Goal: Check status: Check status

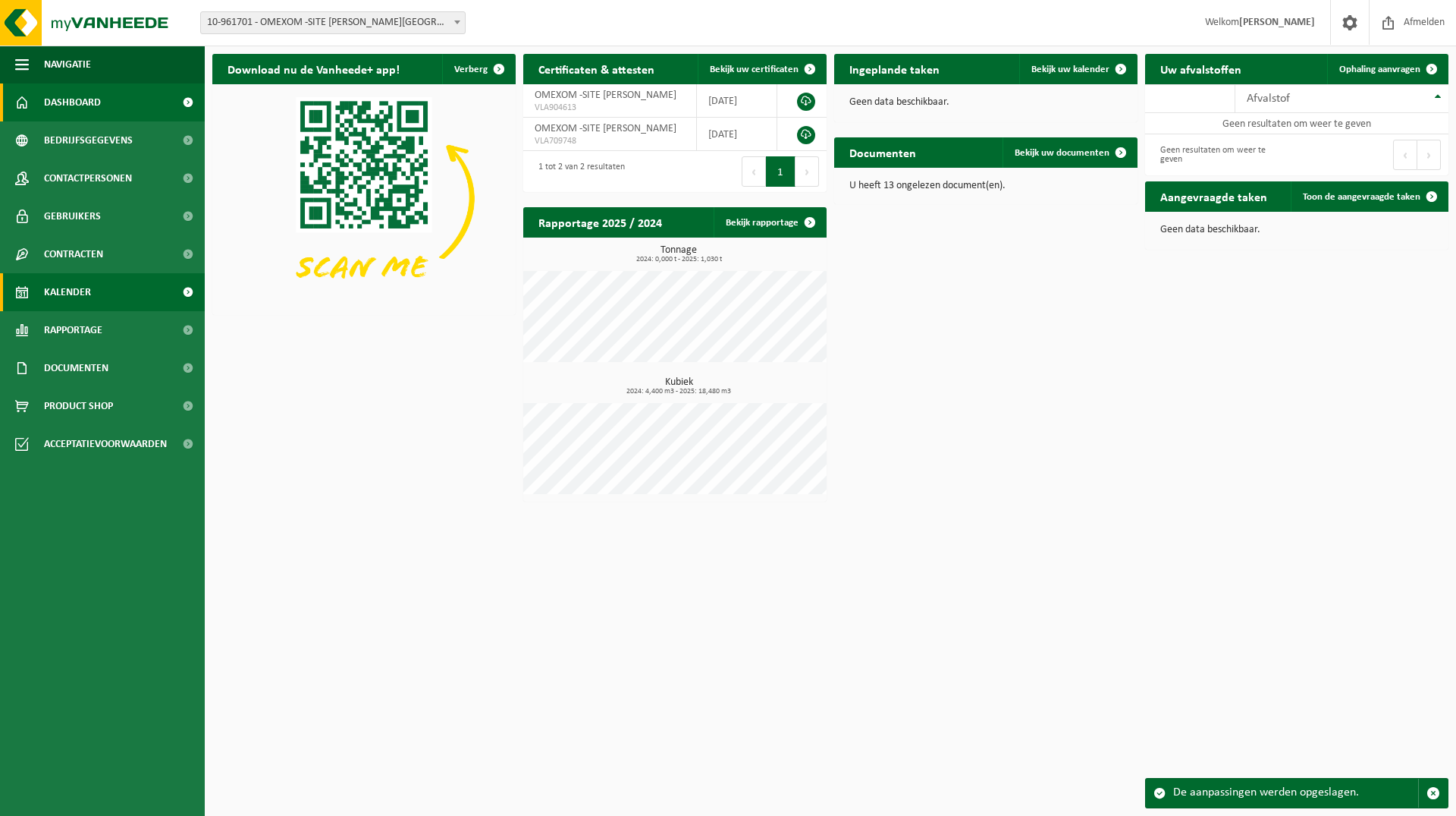
click at [132, 300] on link "Kalender" at bounding box center [102, 292] width 205 height 38
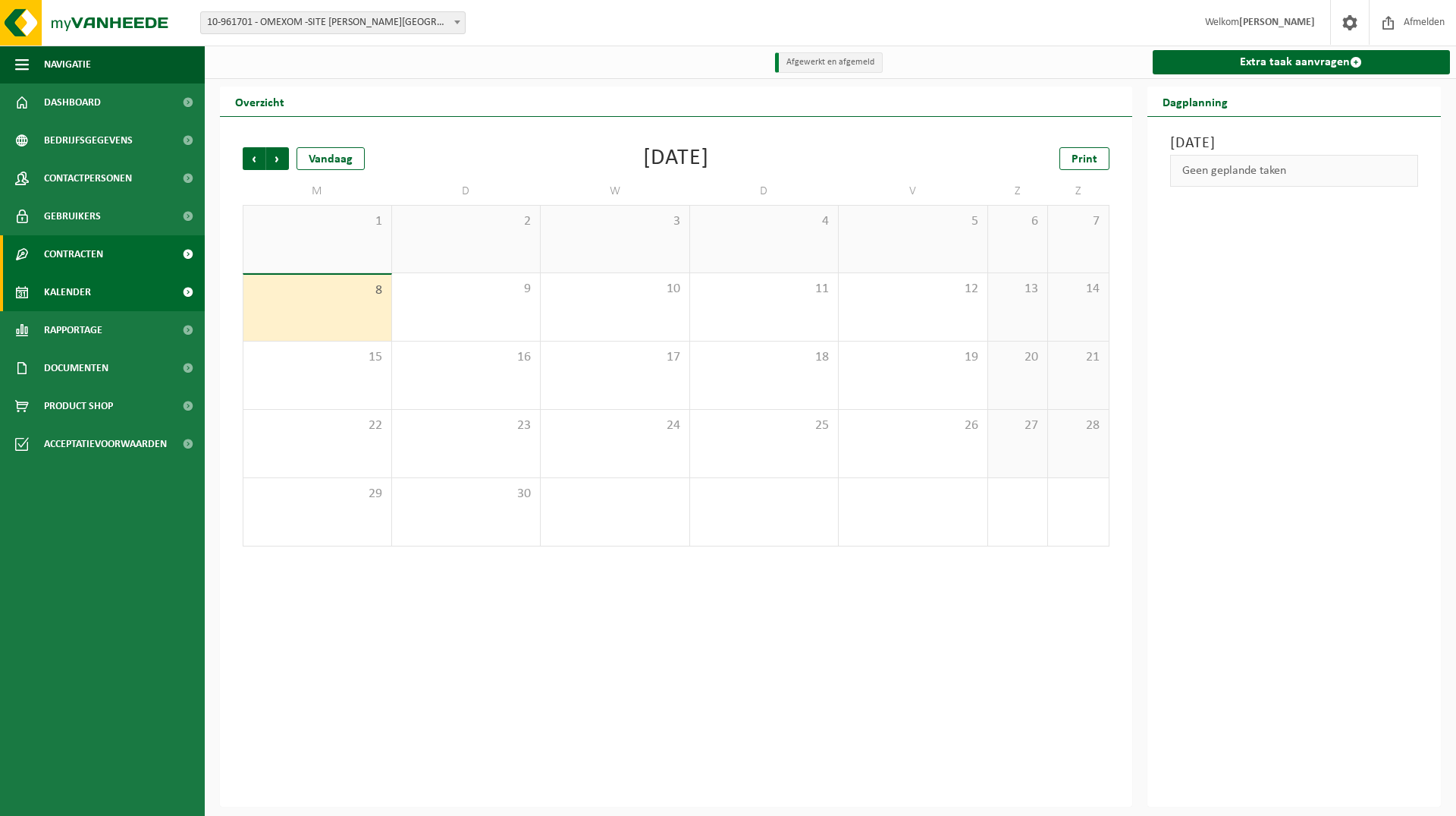
click at [105, 244] on link "Contracten" at bounding box center [102, 254] width 205 height 38
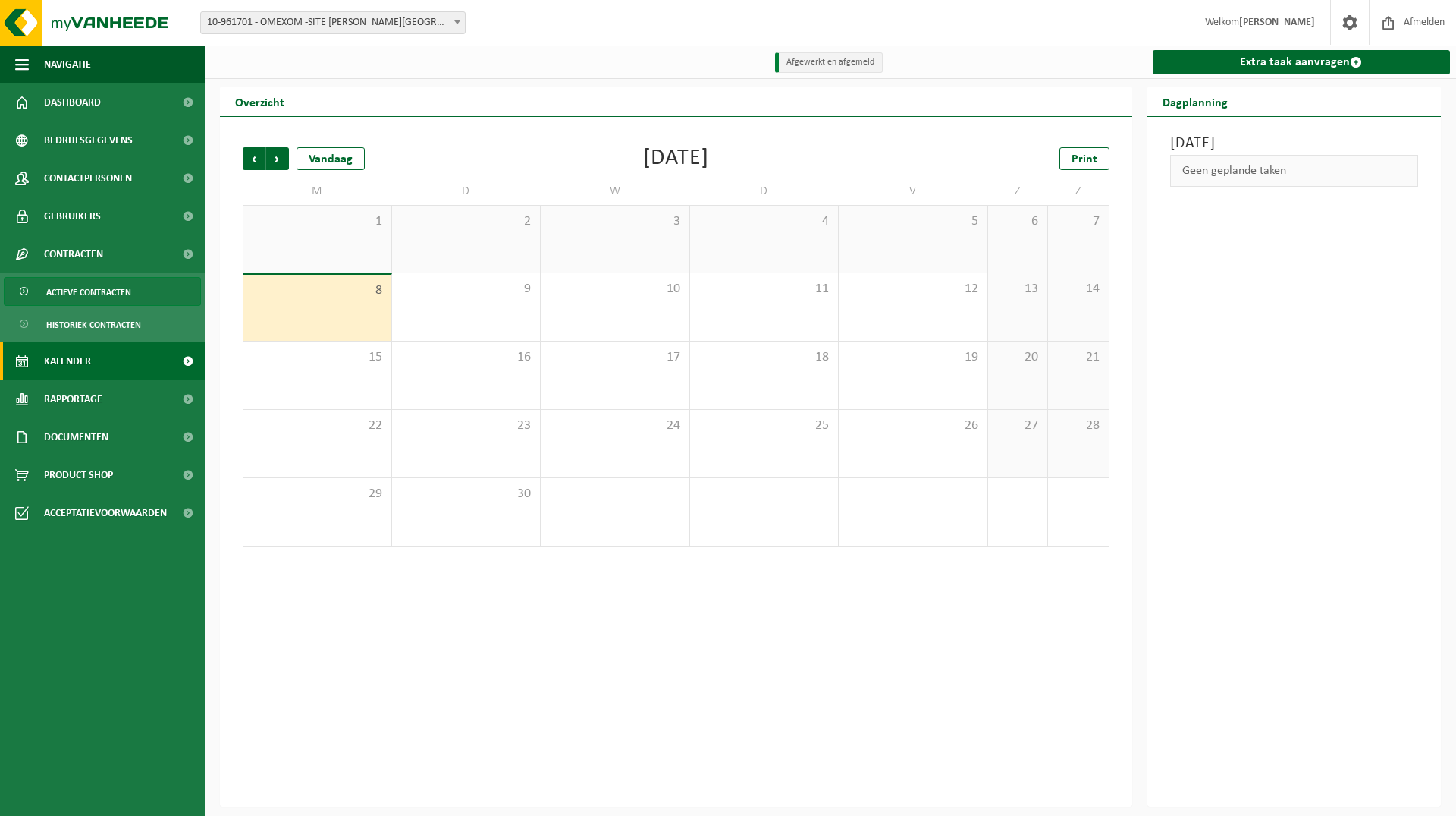
click at [116, 287] on span "Actieve contracten" at bounding box center [88, 292] width 85 height 29
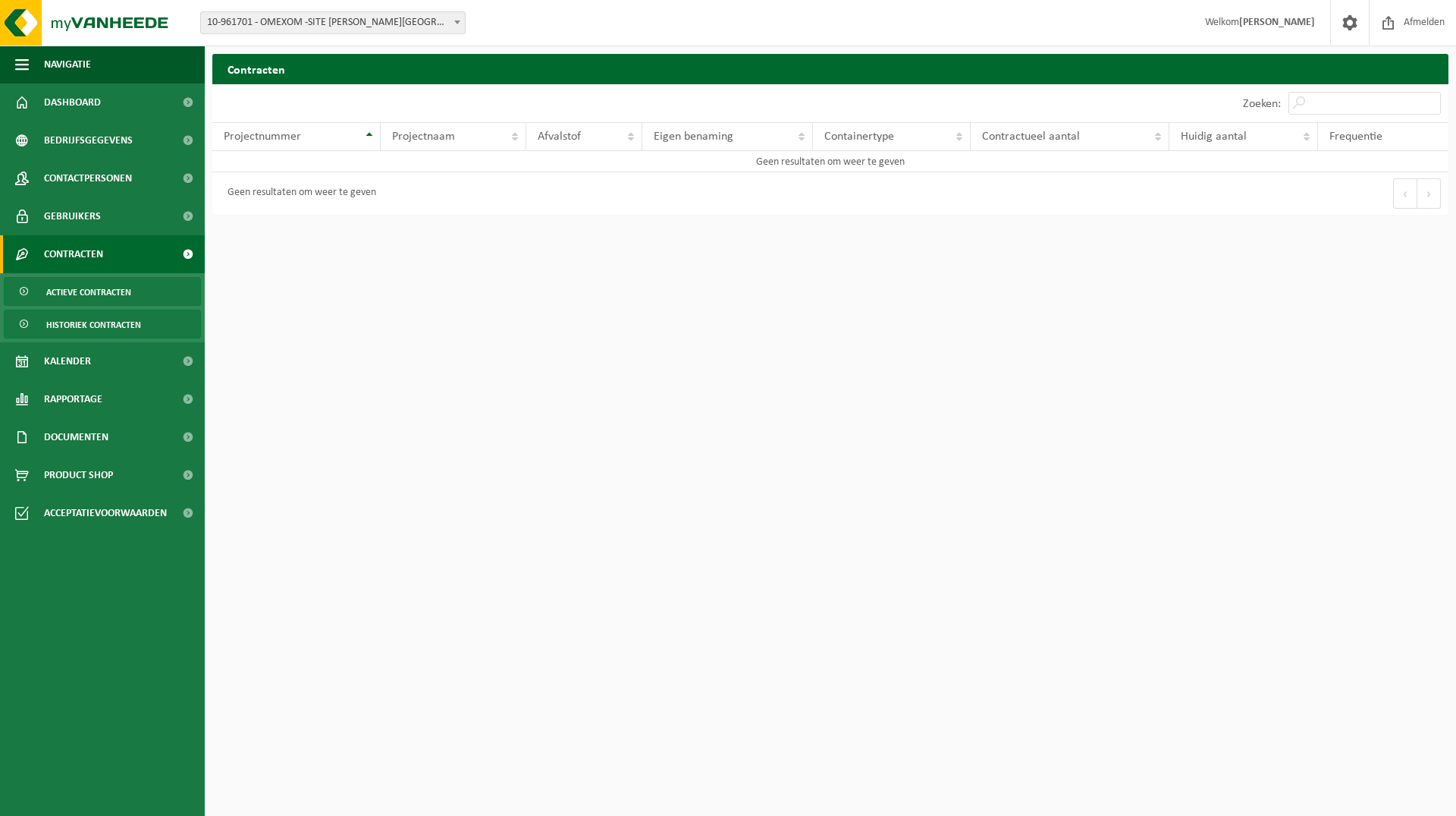
click at [126, 334] on span "Historiek contracten" at bounding box center [93, 325] width 94 height 29
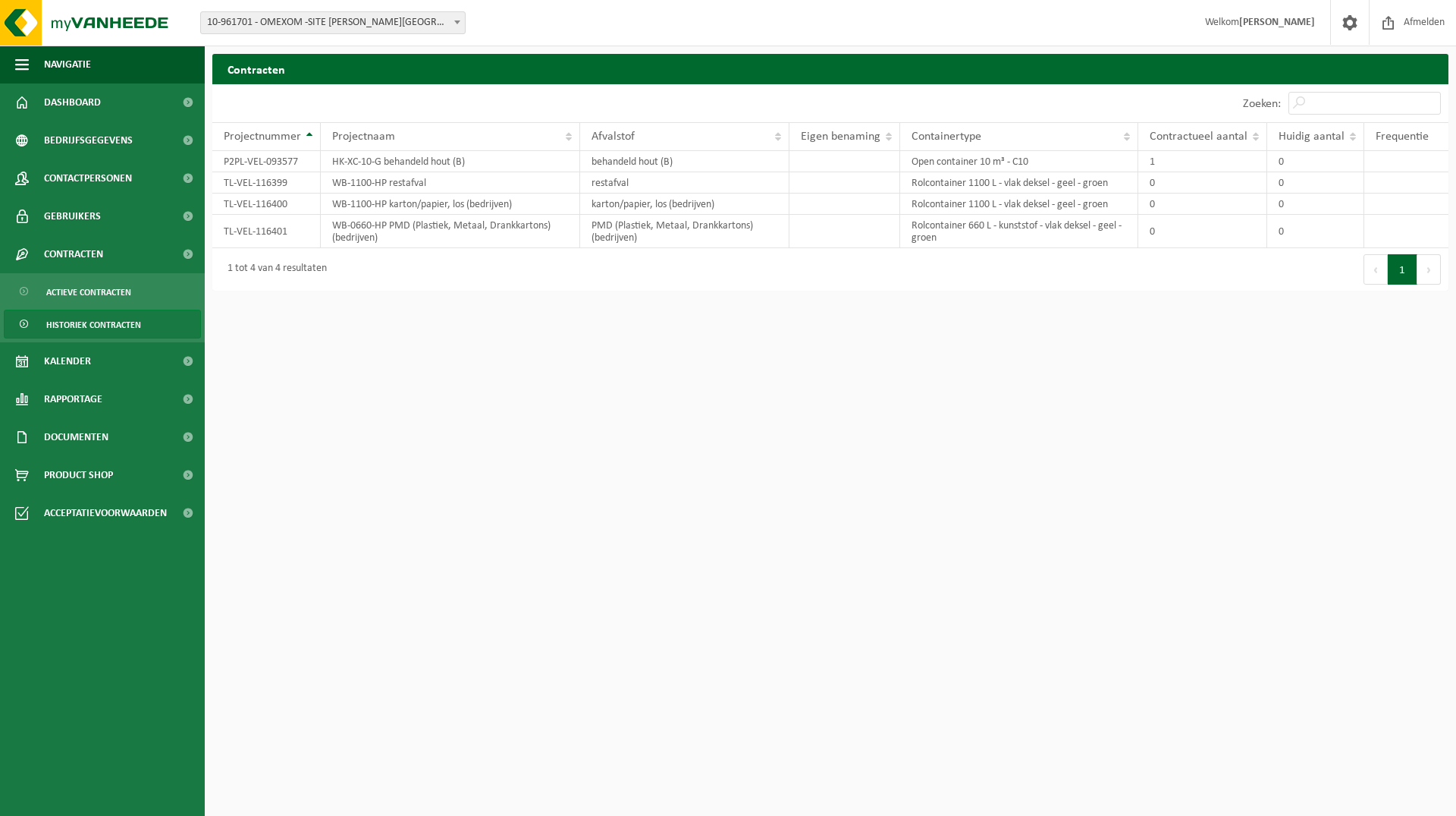
click at [324, 29] on span "10-961701 - OMEXOM -SITE [PERSON_NAME][GEOGRAPHIC_DATA]" at bounding box center [333, 22] width 264 height 21
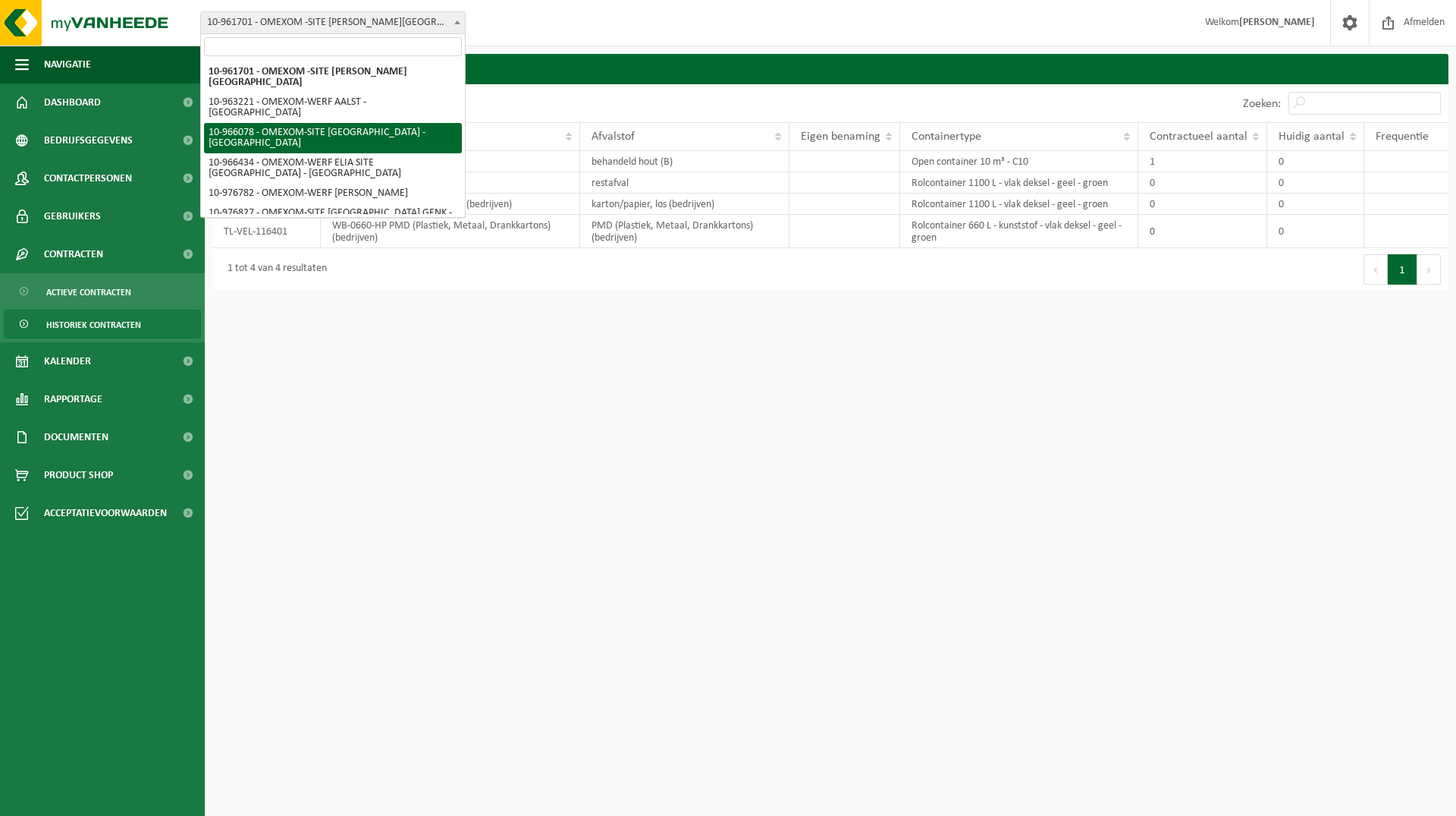
select select "152743"
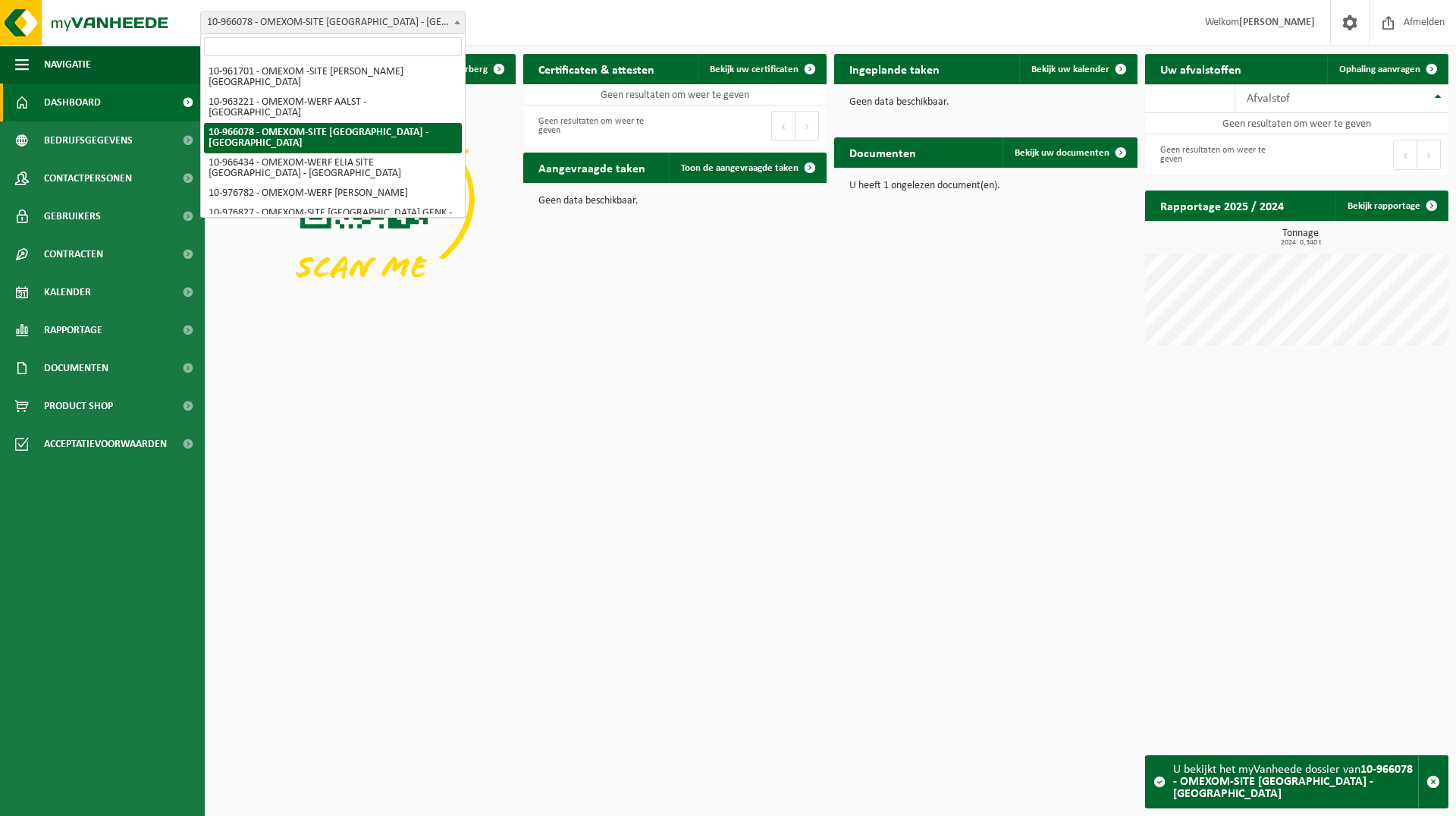
click at [333, 31] on span "10-966078 - OMEXOM-SITE [GEOGRAPHIC_DATA] - [GEOGRAPHIC_DATA]" at bounding box center [333, 22] width 264 height 21
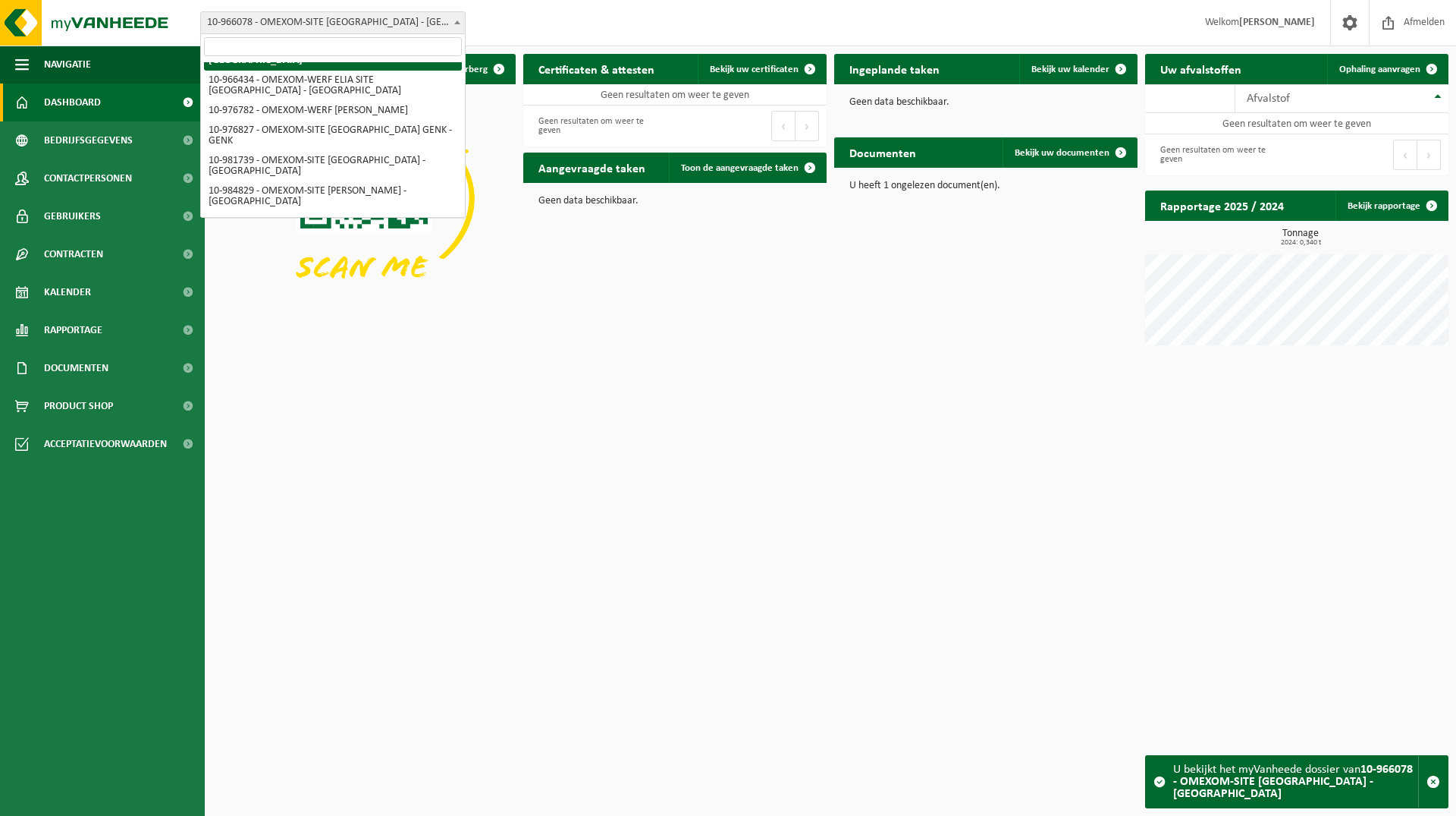
scroll to position [88, 0]
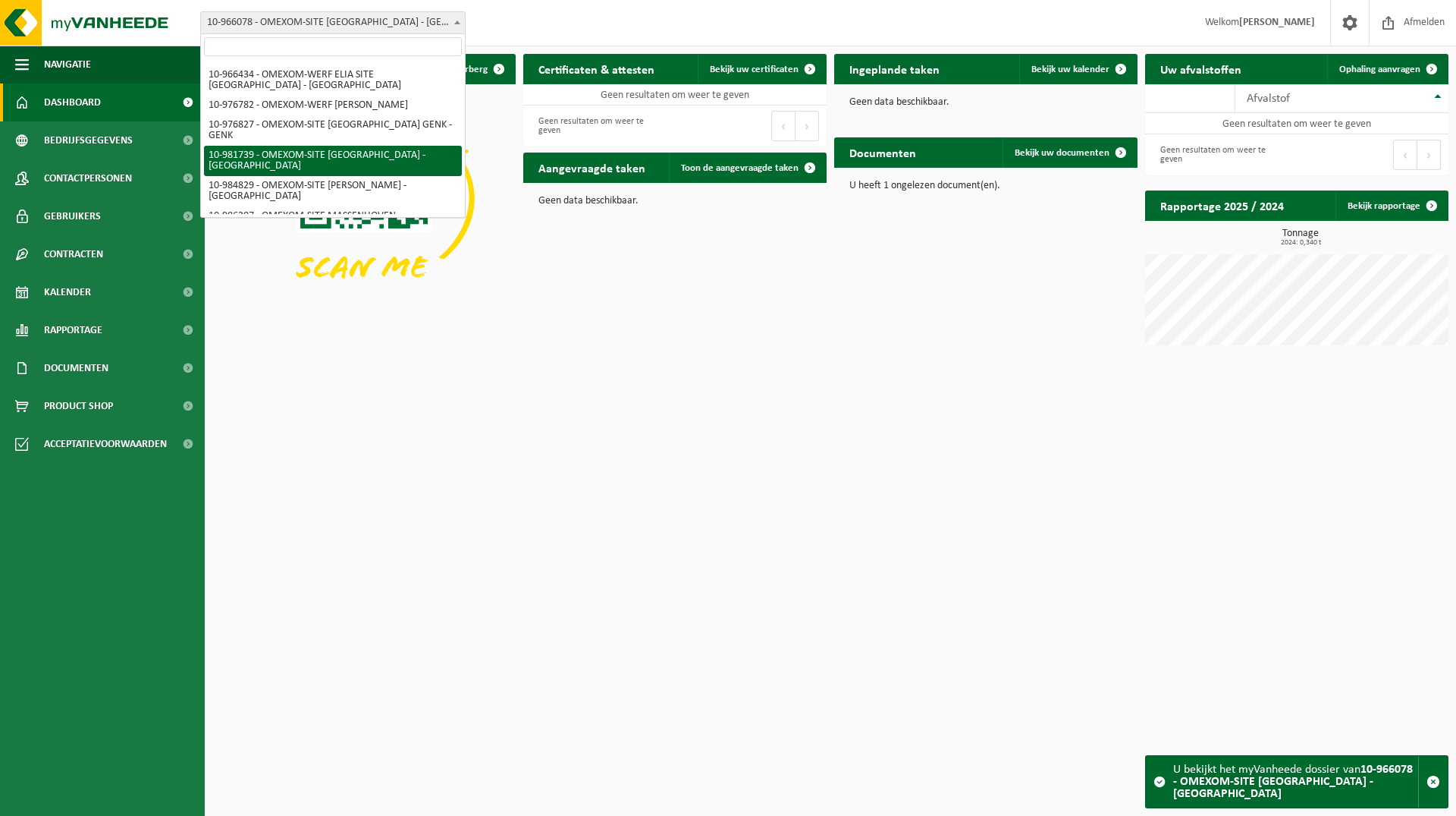
select select "162157"
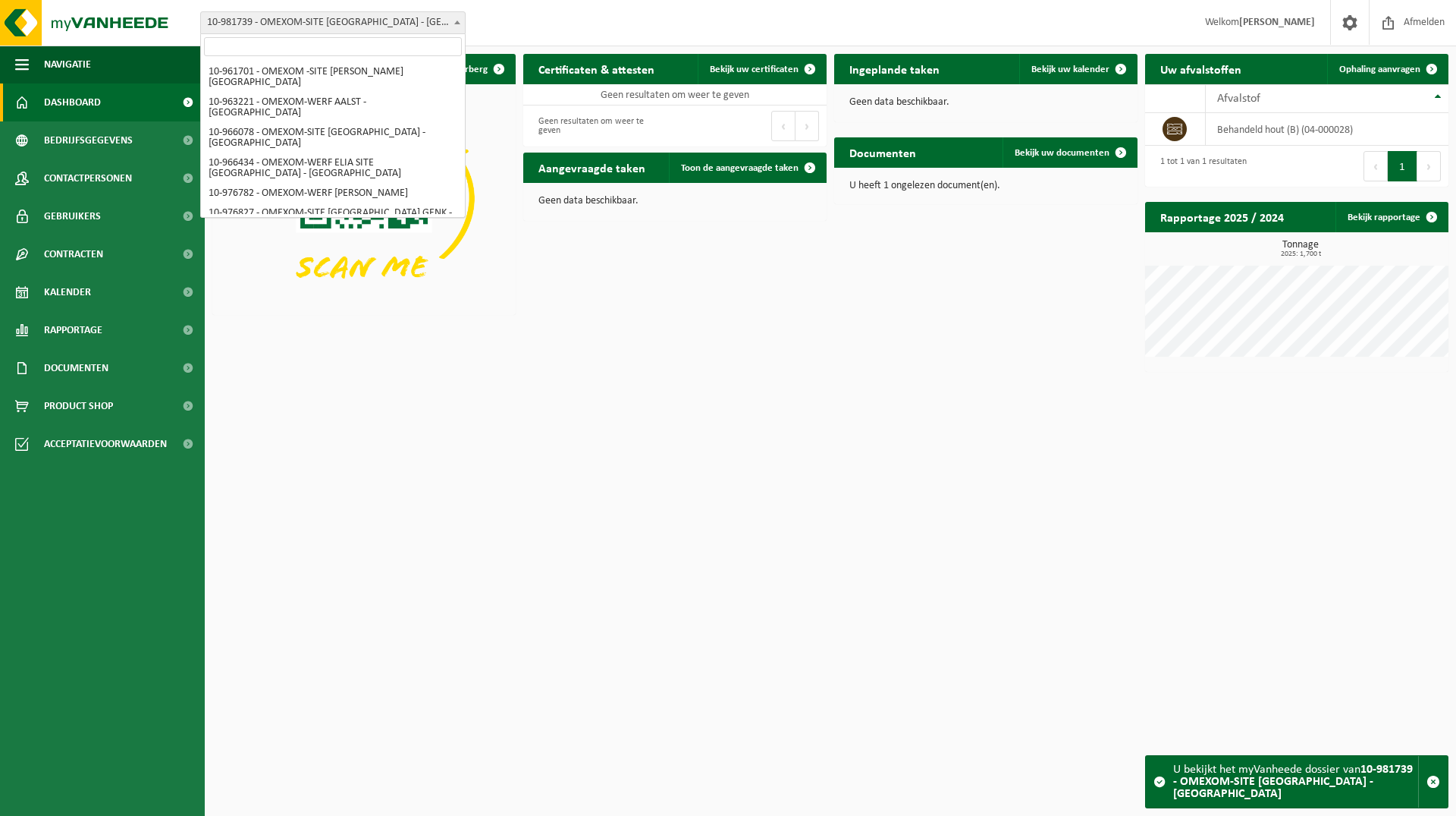
click at [418, 22] on span "10-981739 - OMEXOM-SITE [GEOGRAPHIC_DATA] - [GEOGRAPHIC_DATA]" at bounding box center [333, 22] width 264 height 21
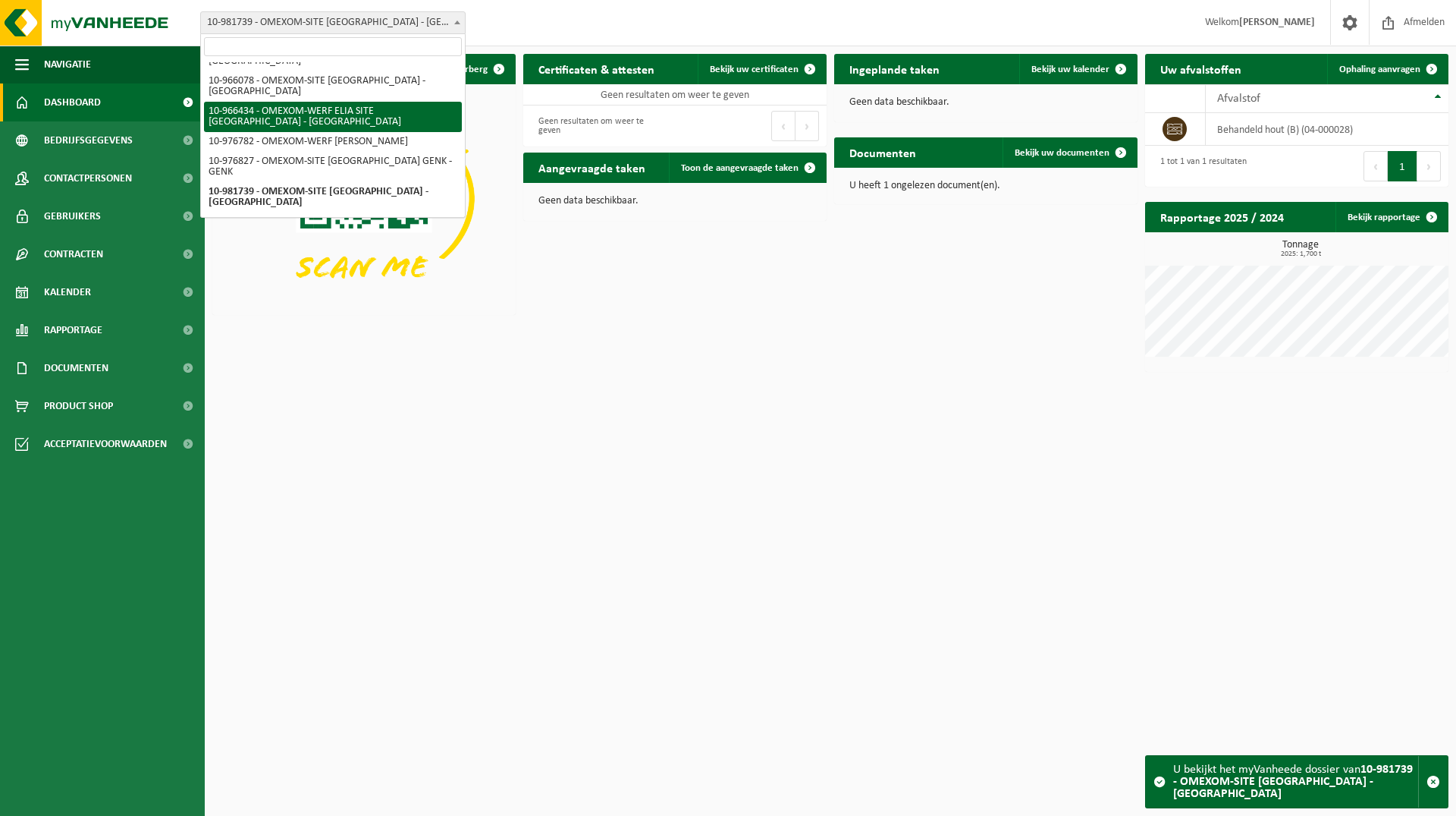
scroll to position [77, 0]
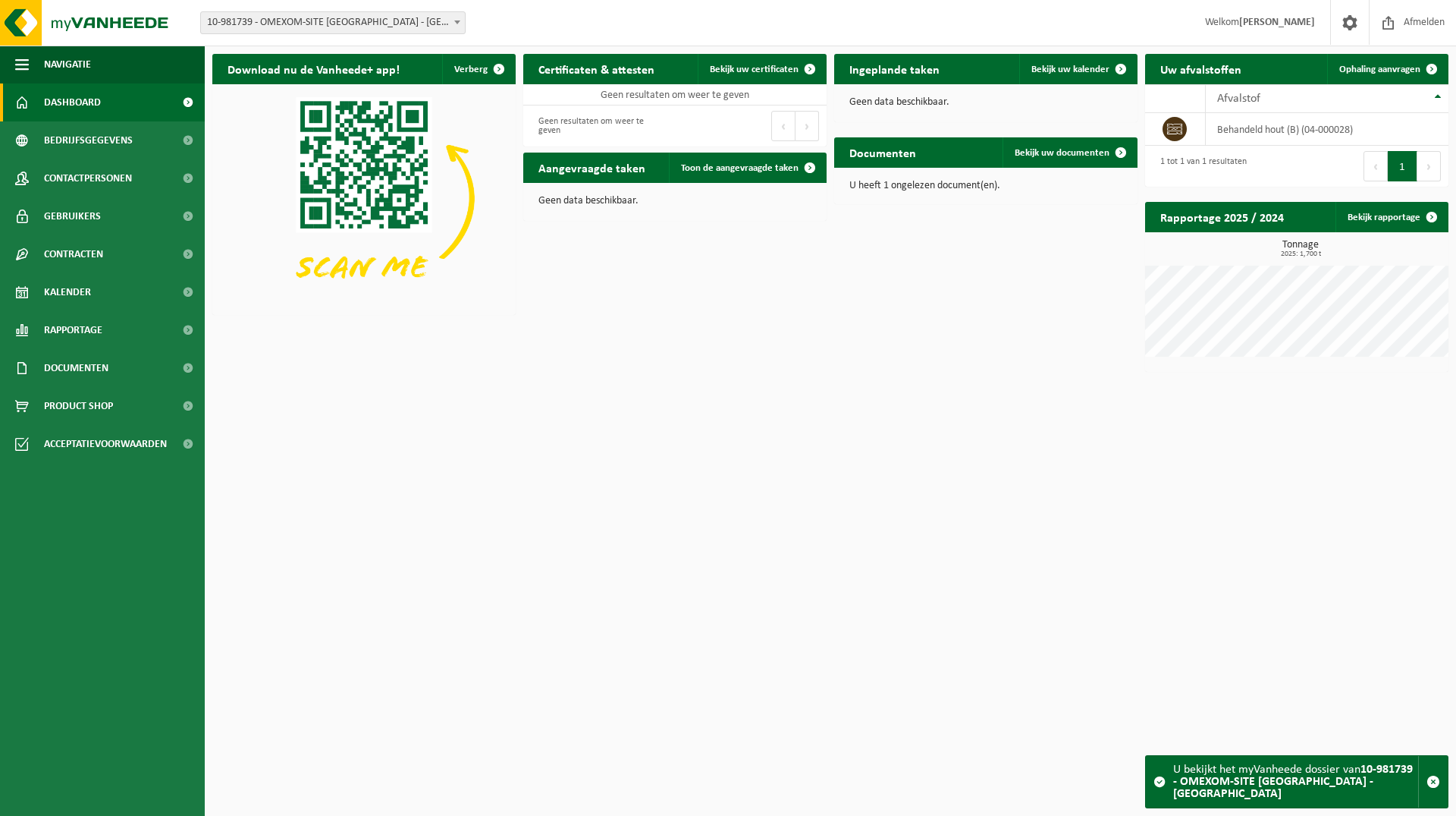
click at [367, 25] on span "10-981739 - OMEXOM-SITE [GEOGRAPHIC_DATA] - [GEOGRAPHIC_DATA]" at bounding box center [333, 22] width 264 height 21
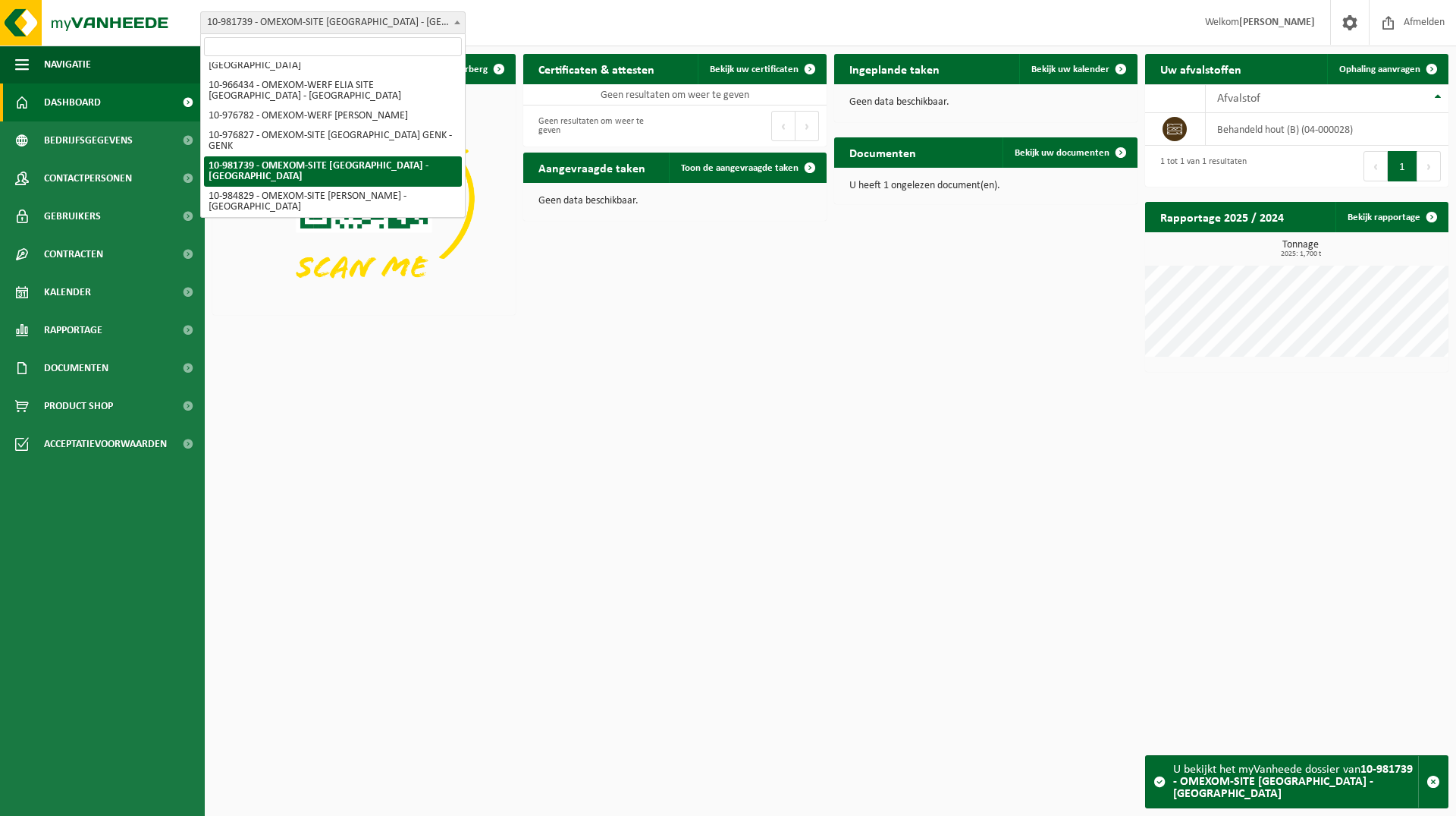
scroll to position [88, 0]
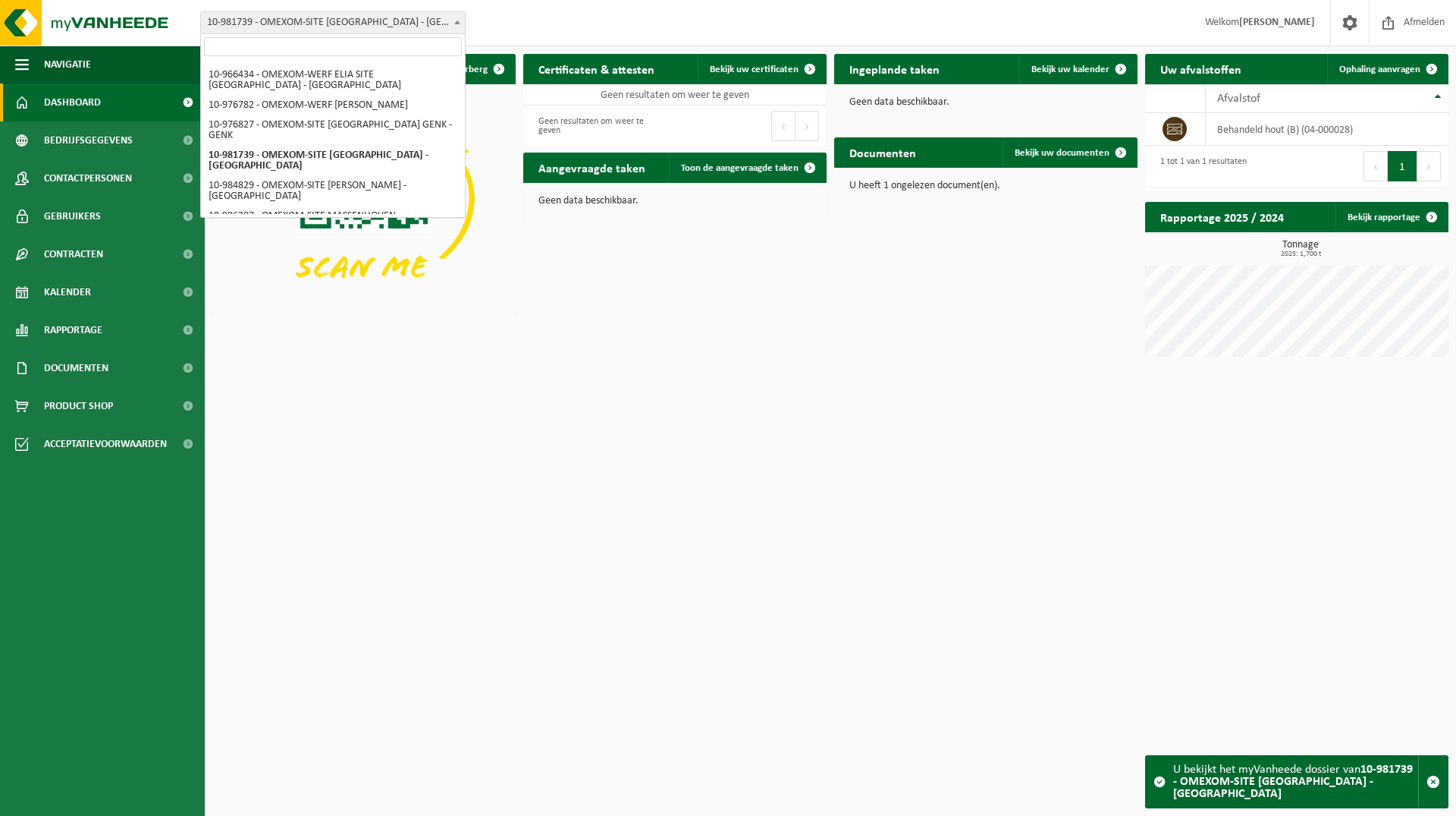
click at [333, 312] on p at bounding box center [364, 199] width 304 height 231
